Goal: Transaction & Acquisition: Purchase product/service

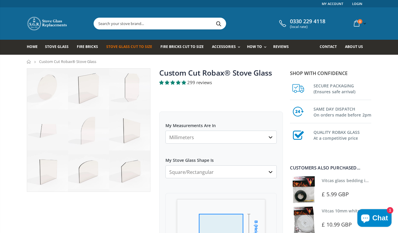
click at [270, 137] on select "Millimeters Centimeters Inches" at bounding box center [221, 137] width 111 height 13
select select "cm"
select select "both-top-corners-cut"
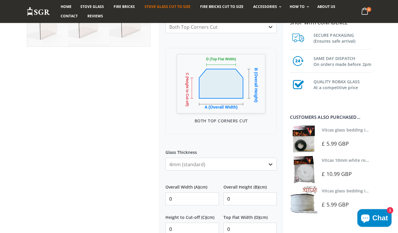
scroll to position [145, 0]
click at [212, 202] on input "0" at bounding box center [193, 199] width 54 height 13
click at [212, 200] on input "0" at bounding box center [193, 199] width 54 height 13
click at [212, 198] on input "1" at bounding box center [193, 199] width 54 height 13
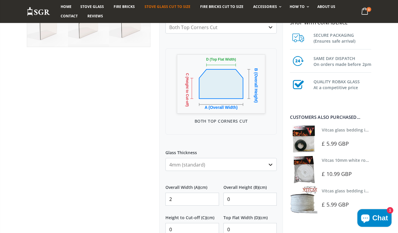
click at [212, 198] on input "2" at bounding box center [193, 199] width 54 height 13
click at [212, 198] on input "3" at bounding box center [193, 199] width 54 height 13
click at [212, 198] on input "4" at bounding box center [193, 199] width 54 height 13
click at [212, 198] on input "5" at bounding box center [193, 199] width 54 height 13
click at [212, 198] on input "6" at bounding box center [193, 199] width 54 height 13
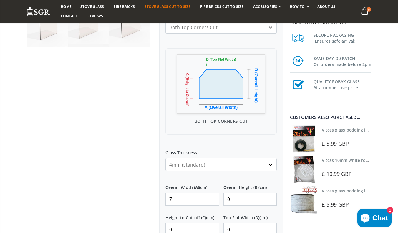
click at [212, 198] on input "7" at bounding box center [193, 199] width 54 height 13
click at [212, 198] on input "8" at bounding box center [193, 199] width 54 height 13
click at [212, 198] on input "9" at bounding box center [193, 199] width 54 height 13
click at [212, 198] on input "10" at bounding box center [193, 199] width 54 height 13
click at [212, 198] on input "11" at bounding box center [193, 199] width 54 height 13
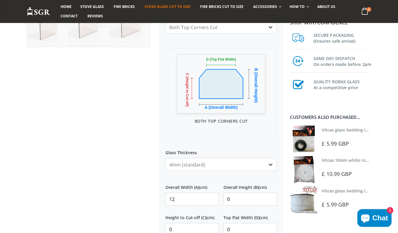
click at [212, 198] on input "12" at bounding box center [193, 199] width 54 height 13
click at [212, 198] on input "13" at bounding box center [193, 199] width 54 height 13
click at [212, 198] on input "14" at bounding box center [193, 199] width 54 height 13
click at [212, 198] on input "15" at bounding box center [193, 199] width 54 height 13
click at [212, 198] on input "16" at bounding box center [193, 199] width 54 height 13
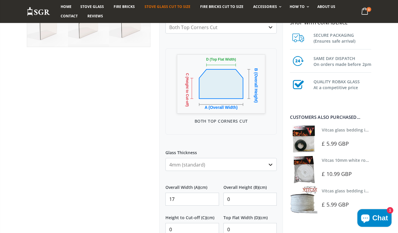
click at [212, 198] on input "17" at bounding box center [193, 199] width 54 height 13
click at [212, 198] on input "18" at bounding box center [193, 199] width 54 height 13
click at [212, 198] on input "19" at bounding box center [193, 199] width 54 height 13
click at [212, 198] on input "20" at bounding box center [193, 199] width 54 height 13
click at [212, 198] on input "21" at bounding box center [193, 199] width 54 height 13
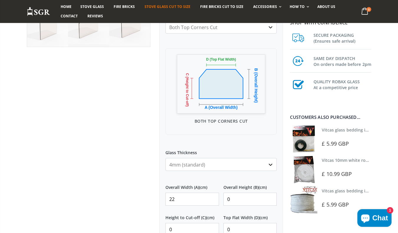
click at [212, 198] on input "22" at bounding box center [193, 199] width 54 height 13
click at [212, 198] on input "23" at bounding box center [193, 199] width 54 height 13
click at [212, 198] on input "24" at bounding box center [193, 199] width 54 height 13
click at [212, 198] on input "25" at bounding box center [193, 199] width 54 height 13
click at [212, 198] on input "26" at bounding box center [193, 199] width 54 height 13
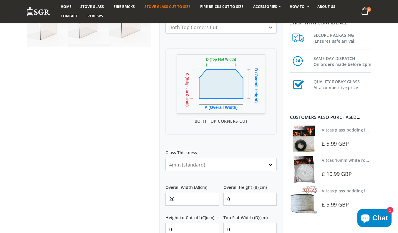
type input "27"
click at [212, 198] on input "27" at bounding box center [193, 199] width 54 height 13
click at [271, 199] on input "1" at bounding box center [251, 199] width 54 height 13
click at [271, 199] on input "2" at bounding box center [251, 199] width 54 height 13
click at [271, 199] on input "3" at bounding box center [251, 199] width 54 height 13
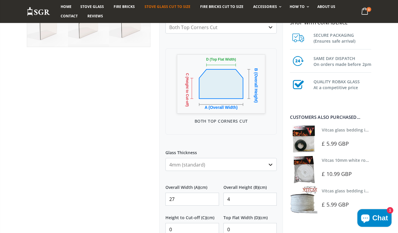
click at [271, 199] on input "4" at bounding box center [251, 199] width 54 height 13
click at [271, 199] on input "5" at bounding box center [251, 199] width 54 height 13
click at [271, 199] on input "6" at bounding box center [251, 199] width 54 height 13
click at [271, 199] on input "7" at bounding box center [251, 199] width 54 height 13
click at [270, 198] on input "8" at bounding box center [251, 199] width 54 height 13
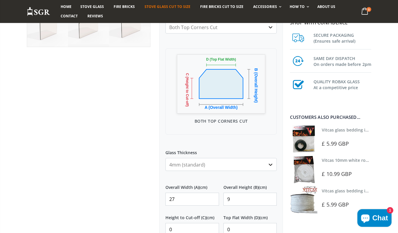
click at [270, 198] on input "9" at bounding box center [251, 199] width 54 height 13
click at [270, 198] on input "10" at bounding box center [251, 199] width 54 height 13
click at [270, 198] on input "11" at bounding box center [251, 199] width 54 height 13
click at [270, 198] on input "12" at bounding box center [251, 199] width 54 height 13
click at [270, 198] on input "13" at bounding box center [251, 199] width 54 height 13
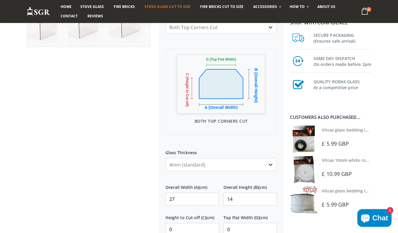
click at [270, 198] on input "14" at bounding box center [251, 199] width 54 height 13
click at [270, 198] on input "15" at bounding box center [251, 199] width 54 height 13
click at [270, 198] on input "16" at bounding box center [251, 199] width 54 height 13
click at [270, 198] on input "17" at bounding box center [251, 199] width 54 height 13
click at [270, 198] on input "18" at bounding box center [251, 199] width 54 height 13
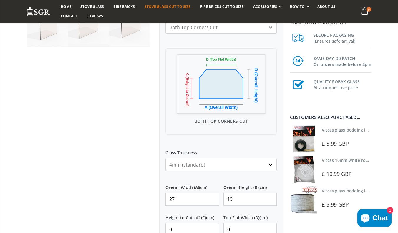
click at [270, 198] on input "19" at bounding box center [251, 199] width 54 height 13
click at [270, 198] on input "20" at bounding box center [251, 199] width 54 height 13
click at [270, 198] on input "21" at bounding box center [251, 199] width 54 height 13
click at [270, 198] on input "22" at bounding box center [251, 199] width 54 height 13
type input "23"
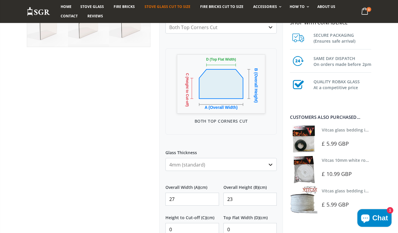
click at [270, 198] on input "23" at bounding box center [251, 199] width 54 height 13
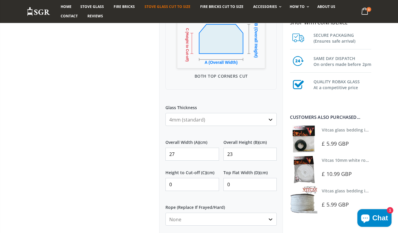
scroll to position [205, 0]
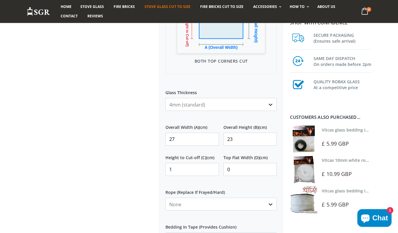
click at [212, 168] on input "1" at bounding box center [193, 169] width 54 height 13
click at [212, 168] on input "2" at bounding box center [193, 169] width 54 height 13
click at [212, 168] on input "3" at bounding box center [193, 169] width 54 height 13
click at [212, 168] on input "4" at bounding box center [193, 169] width 54 height 13
click at [212, 168] on input "5" at bounding box center [193, 169] width 54 height 13
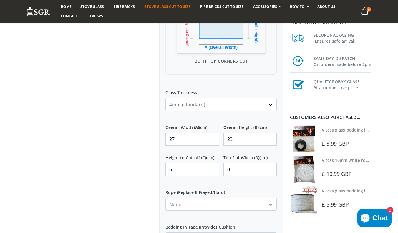
click at [212, 168] on input "6" at bounding box center [193, 169] width 54 height 13
click at [212, 168] on input "7" at bounding box center [193, 169] width 54 height 13
click at [212, 168] on input "8" at bounding box center [193, 169] width 54 height 13
click at [212, 168] on input "9" at bounding box center [193, 169] width 54 height 13
click at [212, 168] on input "10" at bounding box center [193, 169] width 54 height 13
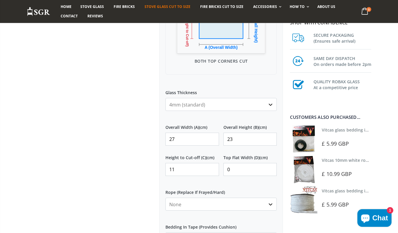
click at [212, 168] on input "11" at bounding box center [193, 169] width 54 height 13
click at [212, 168] on input "12" at bounding box center [193, 169] width 54 height 13
click at [212, 168] on input "13" at bounding box center [193, 169] width 54 height 13
click at [212, 168] on input "14" at bounding box center [193, 169] width 54 height 13
click at [212, 168] on input "15" at bounding box center [193, 169] width 54 height 13
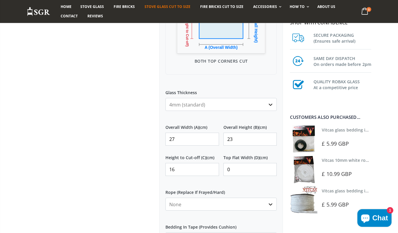
click at [212, 168] on input "16" at bounding box center [193, 169] width 54 height 13
click at [212, 168] on input "17" at bounding box center [193, 169] width 54 height 13
click at [212, 168] on input "18" at bounding box center [193, 169] width 54 height 13
type input "19"
click at [212, 168] on input "19" at bounding box center [193, 169] width 54 height 13
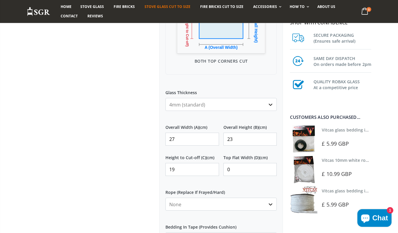
click at [231, 170] on input "0" at bounding box center [251, 169] width 54 height 13
click at [271, 168] on input "1" at bounding box center [251, 169] width 54 height 13
click at [271, 168] on input "2" at bounding box center [251, 169] width 54 height 13
click at [271, 168] on input "3" at bounding box center [251, 169] width 54 height 13
click at [271, 168] on input "4" at bounding box center [251, 169] width 54 height 13
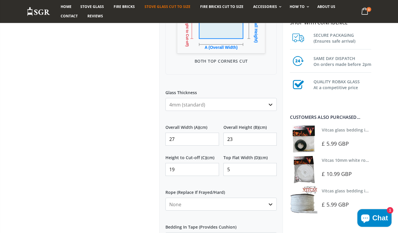
click at [271, 168] on input "5" at bounding box center [251, 169] width 54 height 13
click at [271, 168] on input "6" at bounding box center [251, 169] width 54 height 13
click at [271, 168] on input "7" at bounding box center [251, 169] width 54 height 13
click at [271, 168] on input "8" at bounding box center [251, 169] width 54 height 13
click at [271, 168] on input "9" at bounding box center [251, 169] width 54 height 13
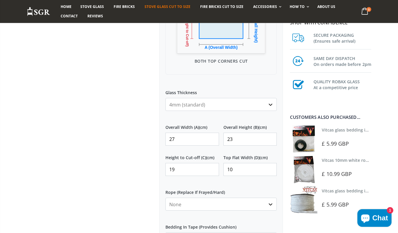
click at [271, 168] on input "10" at bounding box center [251, 169] width 54 height 13
click at [271, 168] on input "11" at bounding box center [251, 169] width 54 height 13
click at [271, 168] on input "12" at bounding box center [251, 169] width 54 height 13
click at [271, 168] on input "13" at bounding box center [251, 169] width 54 height 13
click at [271, 168] on input "14" at bounding box center [251, 169] width 54 height 13
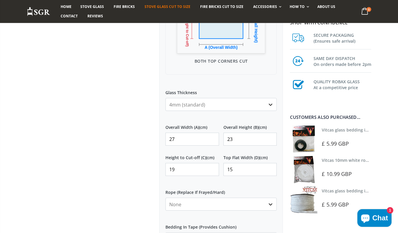
click at [271, 168] on input "15" at bounding box center [251, 169] width 54 height 13
click at [271, 168] on input "16" at bounding box center [251, 169] width 54 height 13
click at [271, 168] on input "17" at bounding box center [251, 169] width 54 height 13
click at [271, 168] on input "18" at bounding box center [251, 169] width 54 height 13
type input "19"
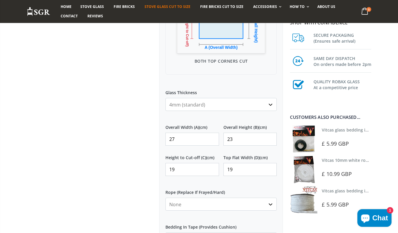
click at [271, 168] on input "19" at bounding box center [251, 169] width 54 height 13
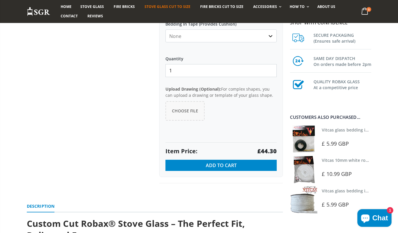
scroll to position [403, 0]
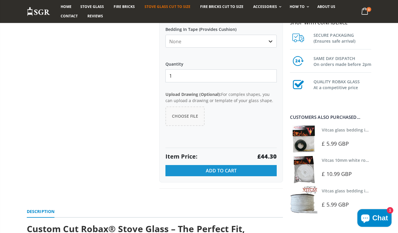
click at [221, 173] on span "Add to Cart" at bounding box center [221, 171] width 31 height 6
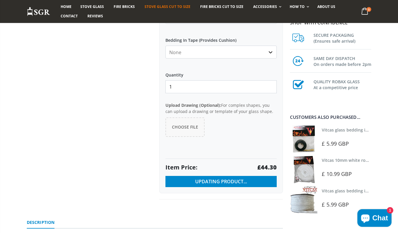
scroll to position [391, 0]
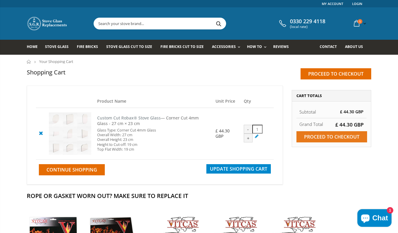
click at [336, 136] on input "Proceed to checkout" at bounding box center [332, 136] width 71 height 11
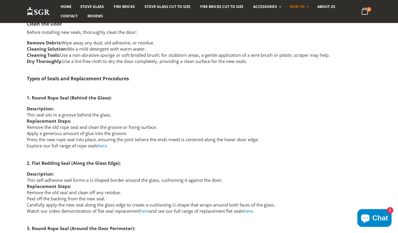
scroll to position [901, 0]
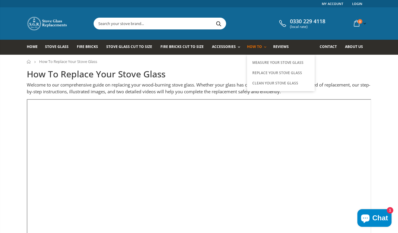
click at [252, 46] on span "How To" at bounding box center [254, 46] width 15 height 5
click at [262, 47] on link "How To" at bounding box center [258, 47] width 22 height 15
click at [257, 83] on link "Clean Your Stove Glass" at bounding box center [281, 83] width 60 height 10
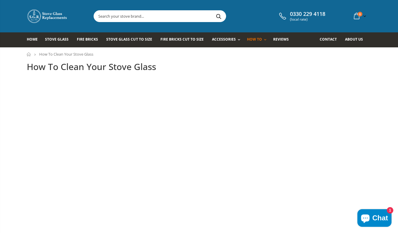
scroll to position [4, 0]
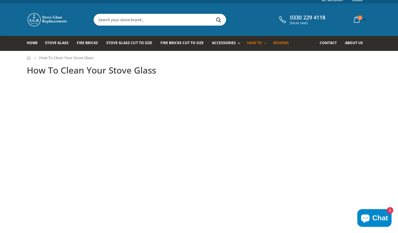
click at [276, 42] on span "Reviews" at bounding box center [281, 42] width 16 height 5
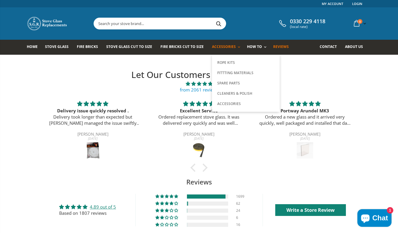
click at [229, 47] on span "Accessories" at bounding box center [224, 46] width 24 height 5
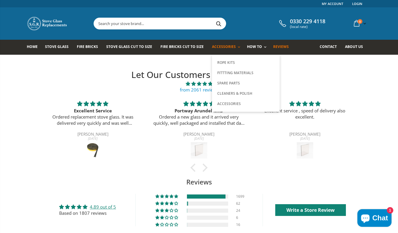
click at [226, 47] on span "Accessories" at bounding box center [224, 46] width 24 height 5
click at [221, 61] on link "Rope Kits" at bounding box center [246, 63] width 60 height 10
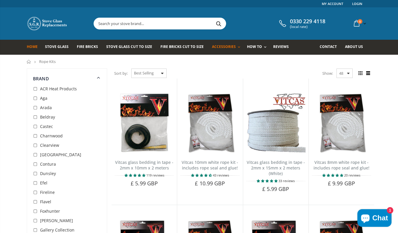
click at [34, 45] on span "Home" at bounding box center [32, 46] width 11 height 5
